Goal: Entertainment & Leisure: Consume media (video, audio)

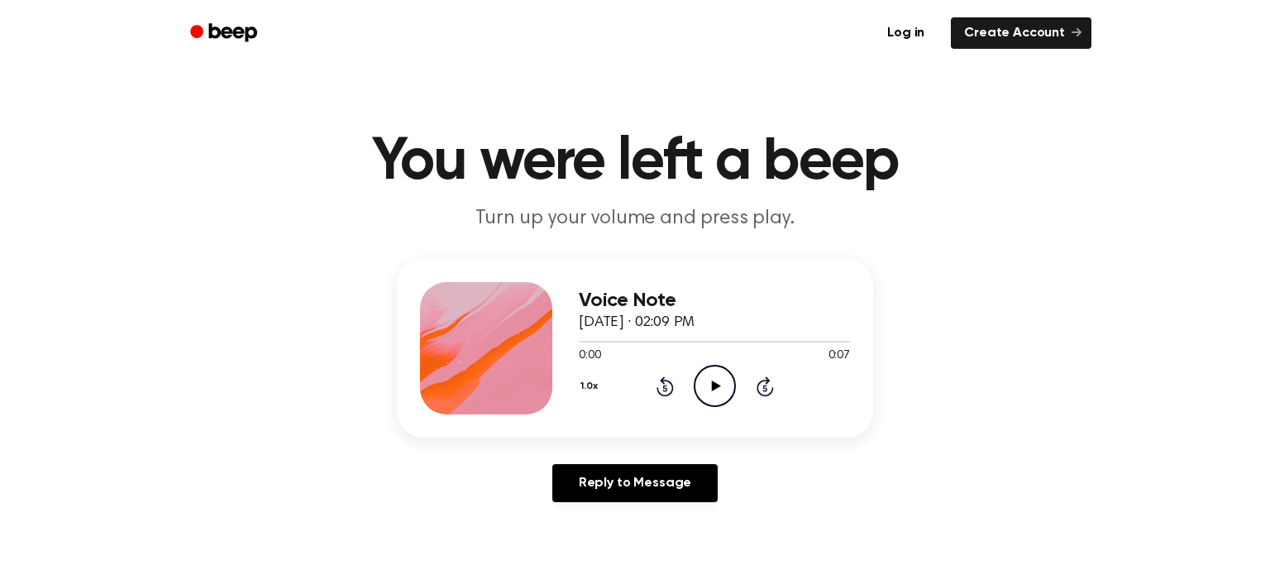
click at [715, 383] on icon at bounding box center [715, 385] width 9 height 11
click at [708, 390] on icon "Play Audio" at bounding box center [715, 386] width 42 height 42
click at [710, 384] on icon "Play Audio" at bounding box center [715, 386] width 42 height 42
click at [691, 376] on div "1.0x Rewind 5 seconds Play Audio Skip 5 seconds" at bounding box center [714, 386] width 271 height 42
click at [707, 383] on icon "Play Audio" at bounding box center [715, 386] width 42 height 42
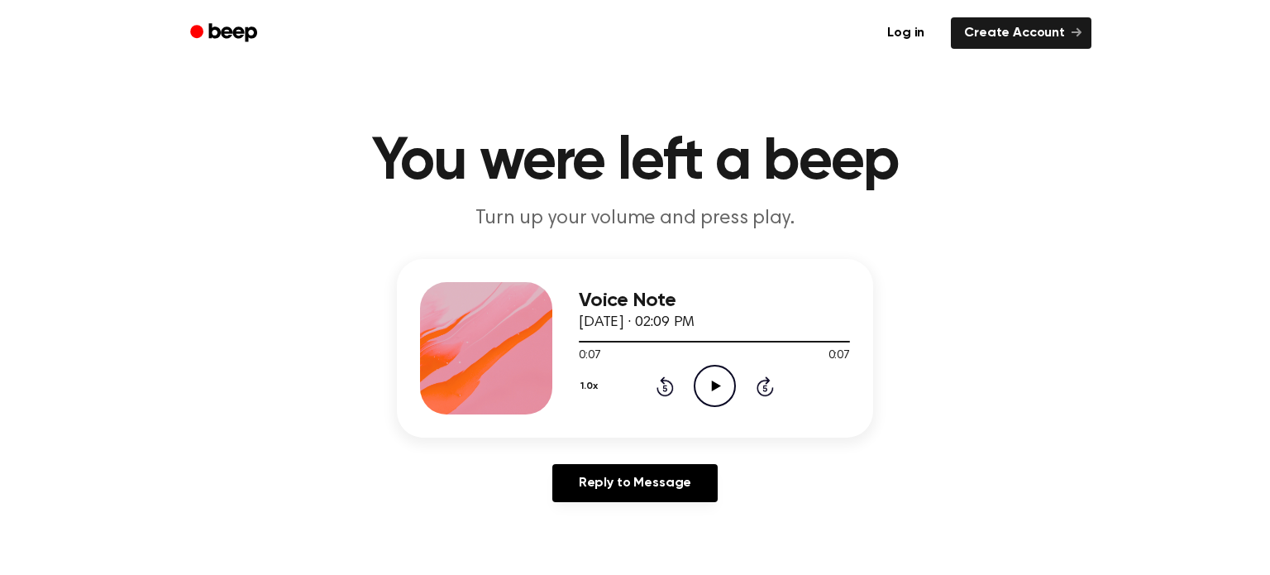
click at [716, 387] on icon at bounding box center [715, 385] width 9 height 11
click at [715, 377] on icon "Play Audio" at bounding box center [715, 386] width 42 height 42
click at [733, 387] on icon "Play Audio" at bounding box center [715, 386] width 42 height 42
click at [704, 382] on icon "Play Audio" at bounding box center [715, 386] width 42 height 42
click at [719, 381] on icon "Play Audio" at bounding box center [715, 386] width 42 height 42
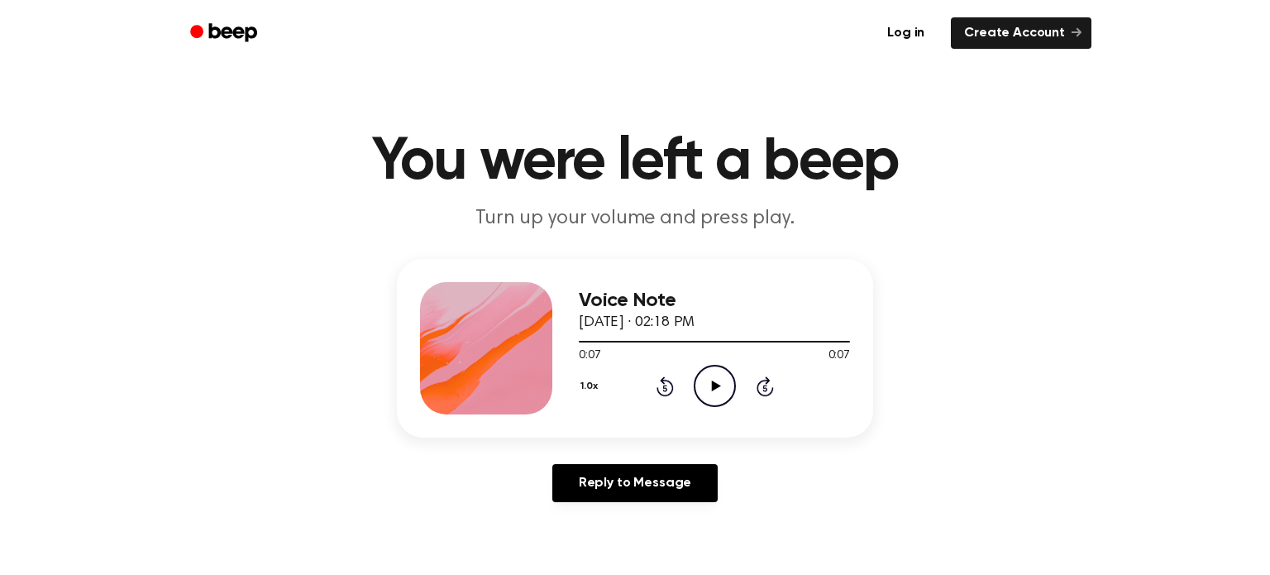
click at [725, 376] on icon "Play Audio" at bounding box center [715, 386] width 42 height 42
click at [724, 375] on icon "Play Audio" at bounding box center [715, 386] width 42 height 42
click at [721, 375] on icon "Pause Audio" at bounding box center [715, 386] width 42 height 42
